Goal: Task Accomplishment & Management: Complete application form

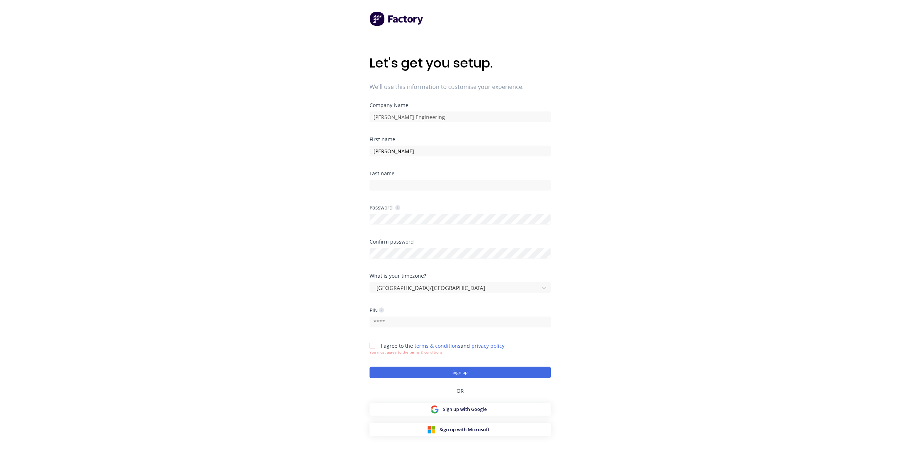
type input "Daniel"
type input "Jensz"
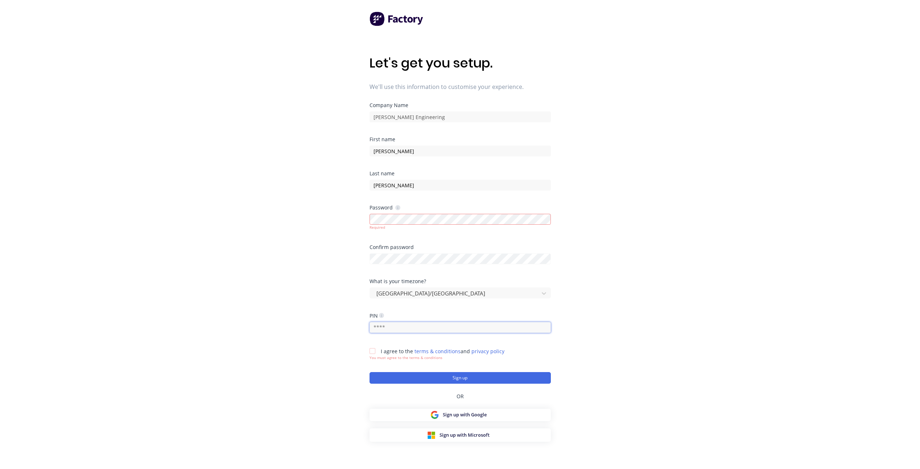
click at [390, 329] on input "text" at bounding box center [460, 327] width 181 height 11
type input "2659"
click at [577, 333] on div "Let's get you setup. We'll use this information to customise your experience. C…" at bounding box center [460, 249] width 920 height 498
click at [373, 350] on div at bounding box center [372, 350] width 15 height 15
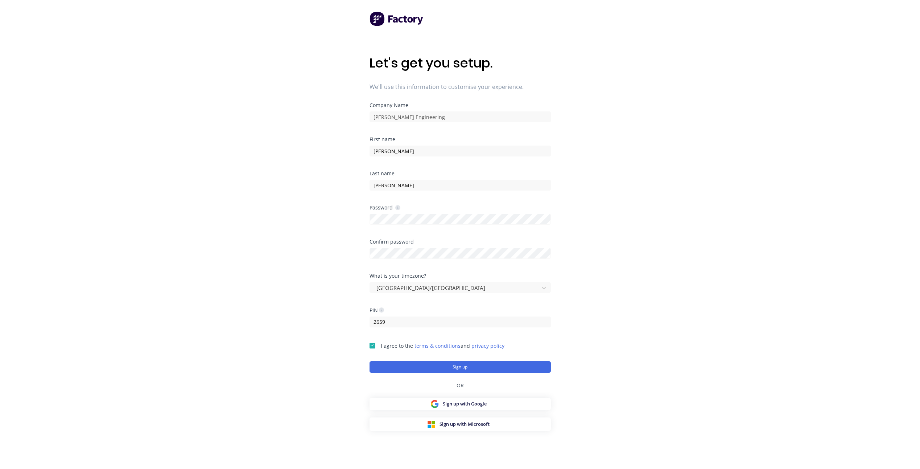
click at [650, 279] on div "Let's get you setup. We'll use this information to customise your experience. C…" at bounding box center [460, 249] width 920 height 498
click at [472, 366] on button "Sign up" at bounding box center [460, 367] width 181 height 12
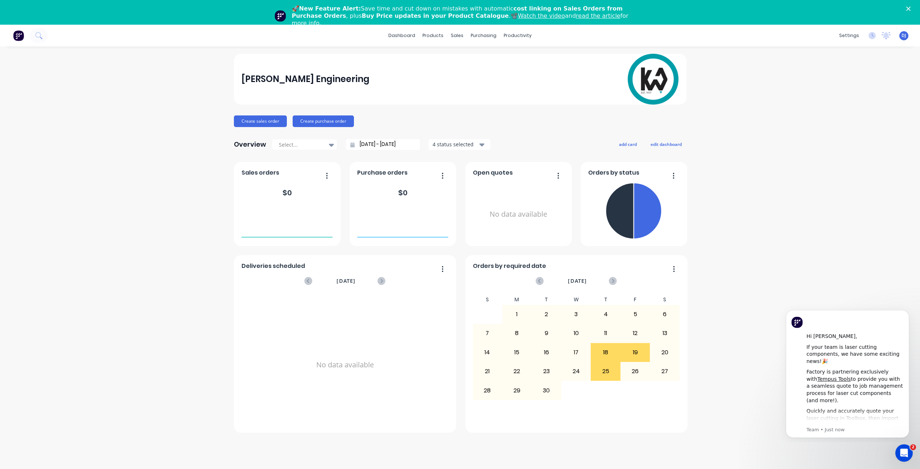
click at [904, 36] on span "DJ" at bounding box center [904, 35] width 5 height 7
click at [833, 118] on div "Sign out" at bounding box center [842, 115] width 20 height 7
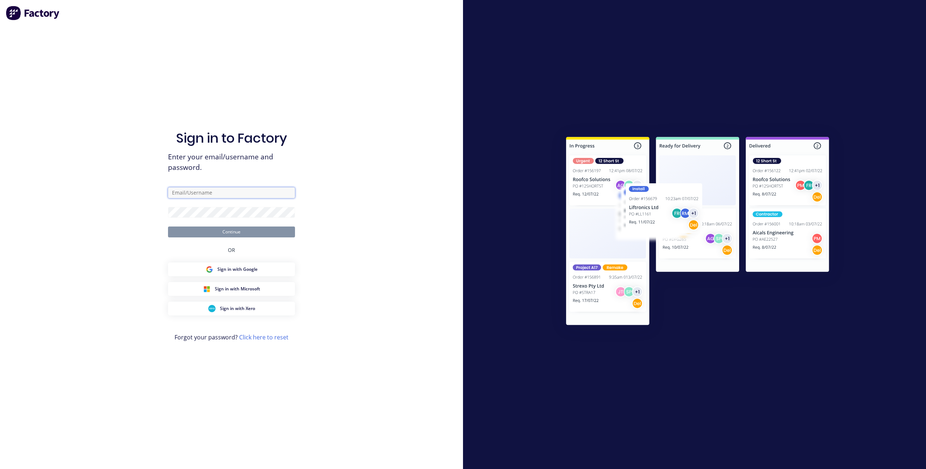
click at [218, 194] on input "text" at bounding box center [231, 192] width 127 height 11
click at [241, 180] on div "Sign in to Factory Enter your email/username and password. Continue OR Sign in …" at bounding box center [231, 241] width 127 height 442
click at [206, 189] on input "text" at bounding box center [231, 192] width 127 height 11
type input "[PERSON_NAME][EMAIL_ADDRESS][DOMAIN_NAME]"
click at [211, 233] on button "Continue" at bounding box center [231, 231] width 127 height 11
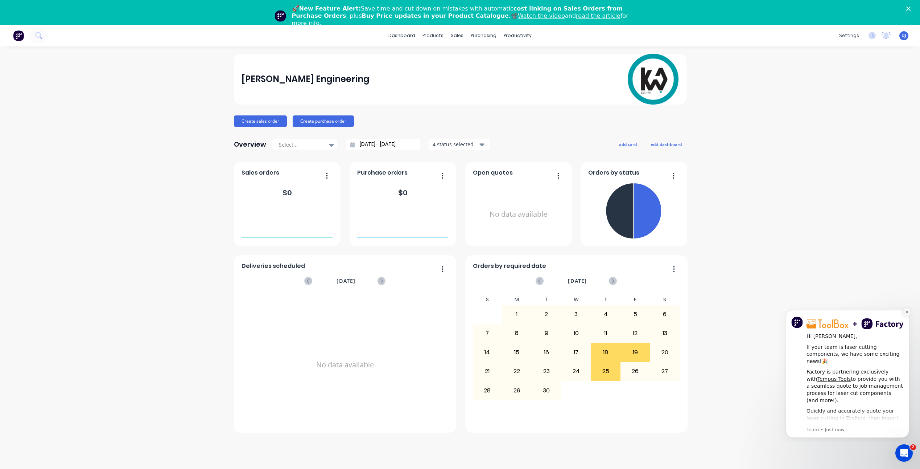
drag, startPoint x: 907, startPoint y: 312, endPoint x: 1685, endPoint y: 615, distance: 835.2
click at [907, 312] on icon "Dismiss notification" at bounding box center [907, 311] width 3 height 3
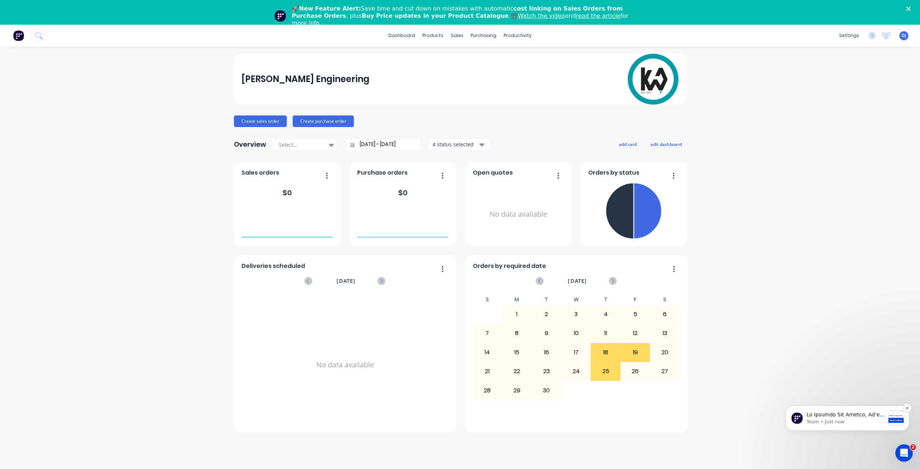
click at [908, 407] on icon "Dismiss notification" at bounding box center [907, 408] width 4 height 4
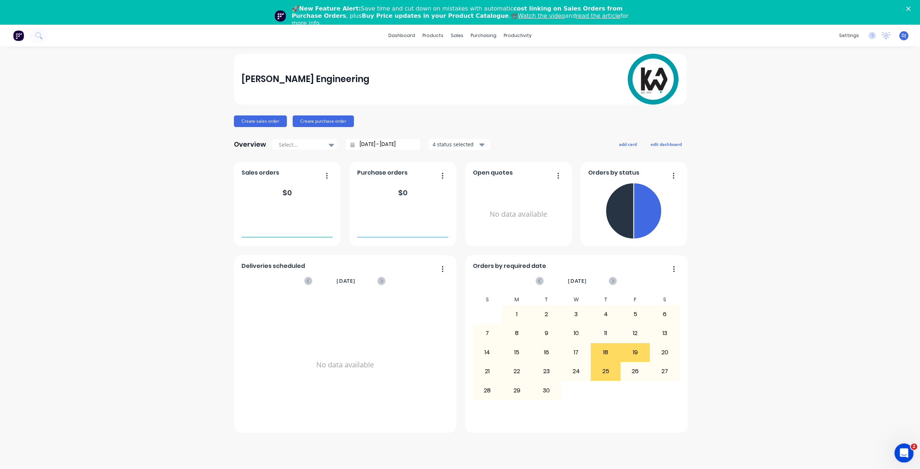
click at [905, 449] on icon "Open Intercom Messenger" at bounding box center [903, 452] width 12 height 12
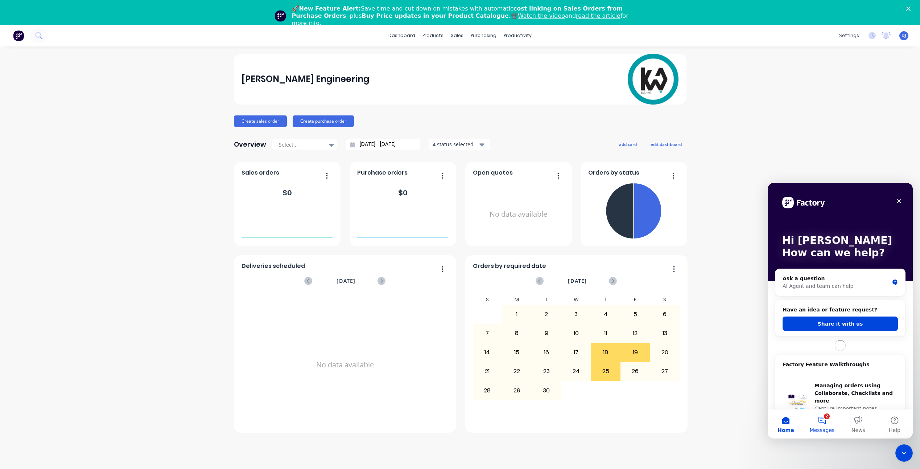
click at [827, 424] on button "2 Messages" at bounding box center [822, 423] width 36 height 29
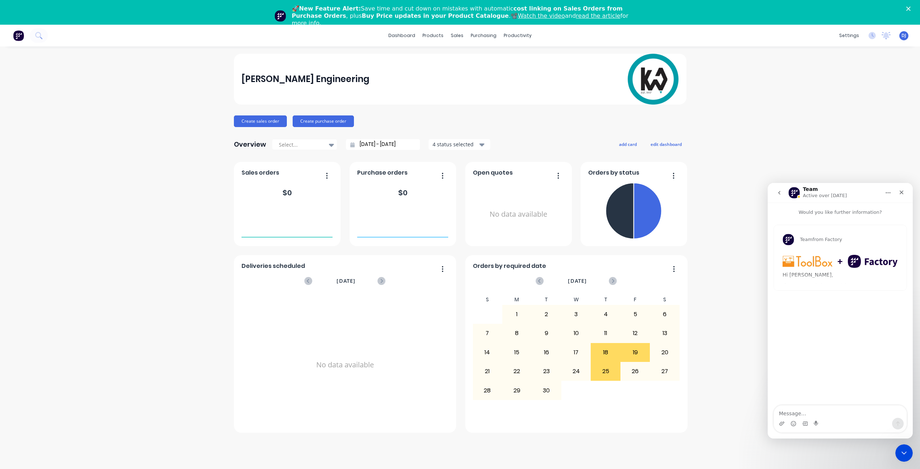
click at [781, 191] on icon "go back" at bounding box center [780, 193] width 6 height 6
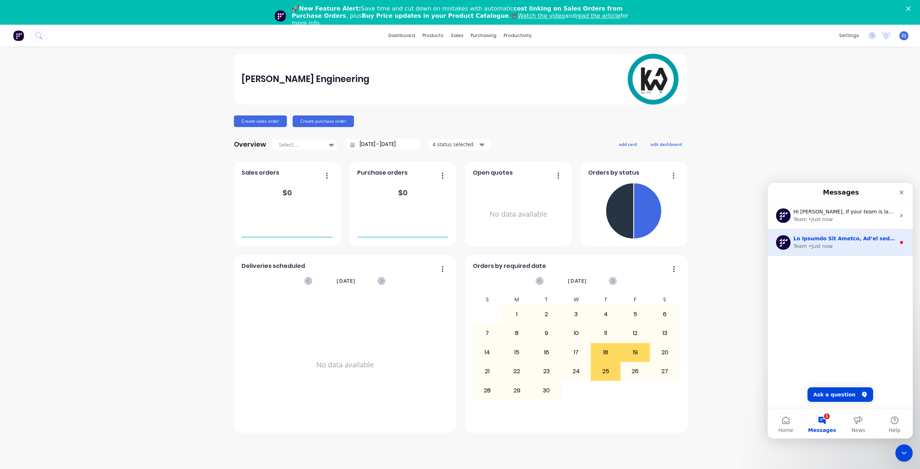
click at [829, 245] on div "• Just now" at bounding box center [820, 246] width 24 height 8
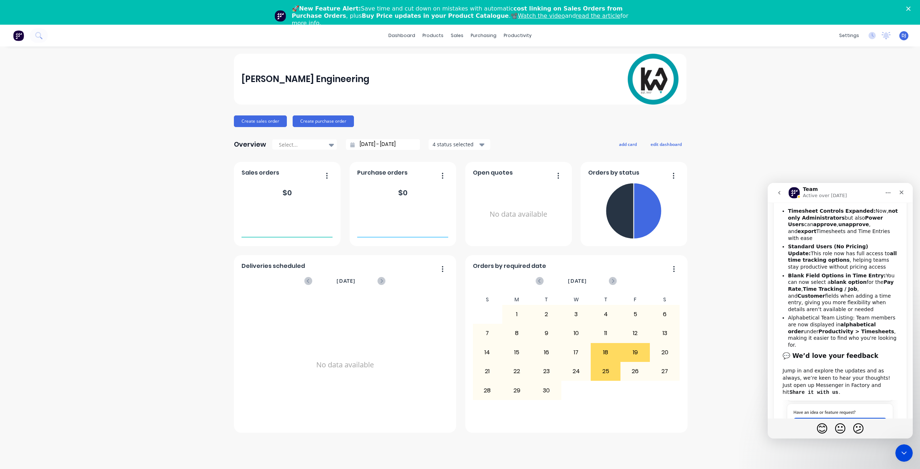
scroll to position [249, 0]
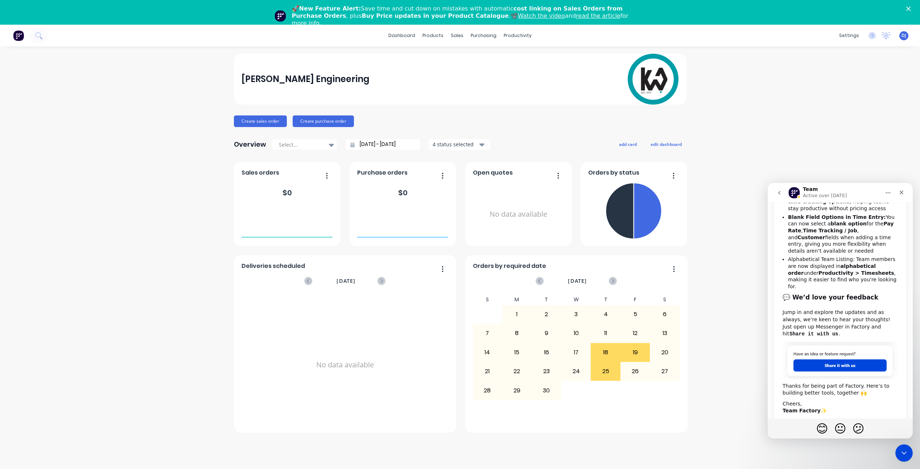
click at [783, 194] on button "go back" at bounding box center [780, 193] width 14 height 14
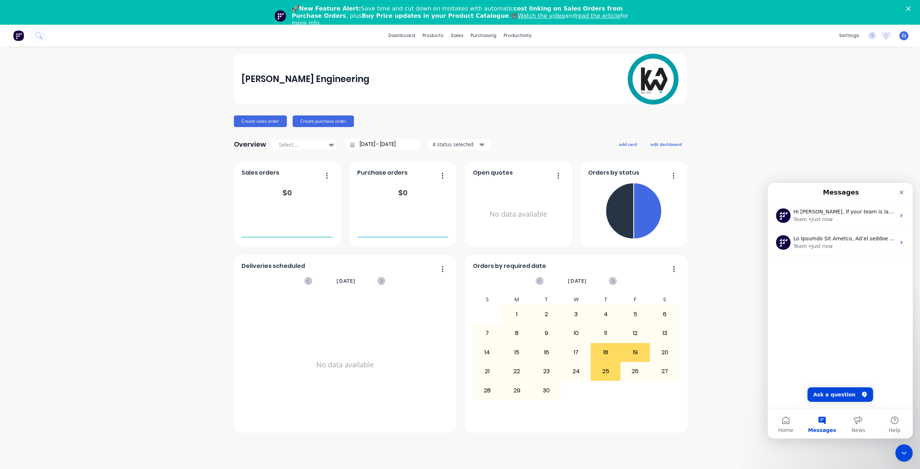
click at [790, 154] on div "Knuckey Engineering Create sales order Create purchase order Overview Select...…" at bounding box center [460, 270] width 920 height 432
click at [904, 192] on icon "Close" at bounding box center [902, 192] width 6 height 6
